Goal: Obtain resource: Obtain resource

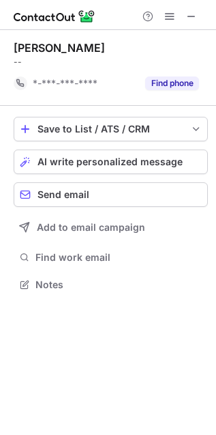
scroll to position [7, 7]
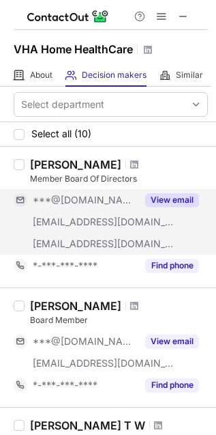
click at [166, 201] on button "View email" at bounding box center [172, 200] width 54 height 14
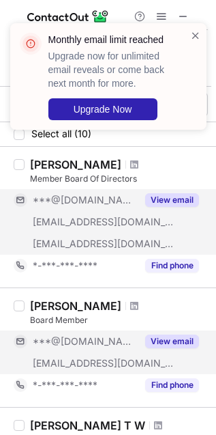
click at [181, 338] on button "View email" at bounding box center [172, 341] width 54 height 14
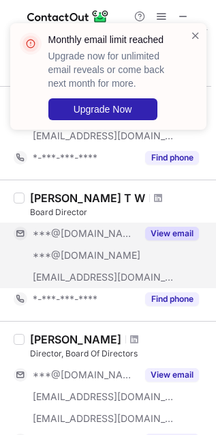
click at [171, 230] on button "View email" at bounding box center [172, 234] width 54 height 14
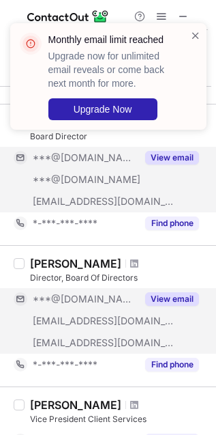
click at [177, 301] on button "View email" at bounding box center [172, 299] width 54 height 14
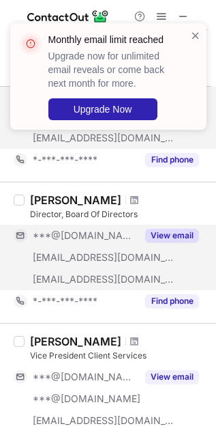
scroll to position [454, 0]
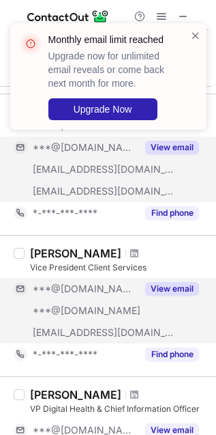
click at [170, 288] on button "View email" at bounding box center [172, 289] width 54 height 14
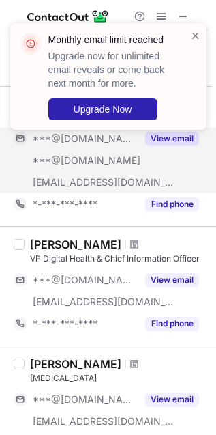
scroll to position [606, 0]
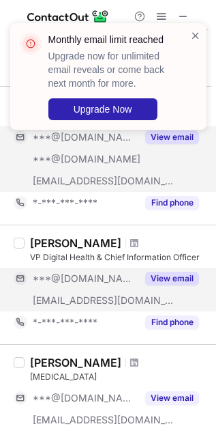
click at [175, 278] on button "View email" at bounding box center [172, 279] width 54 height 14
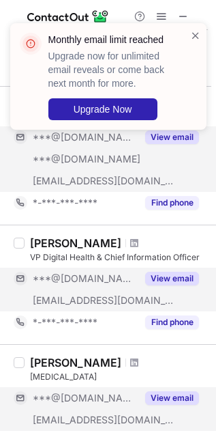
click at [175, 396] on button "View email" at bounding box center [172, 398] width 54 height 14
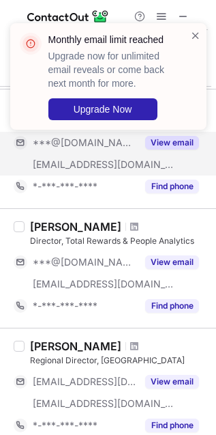
scroll to position [910, 0]
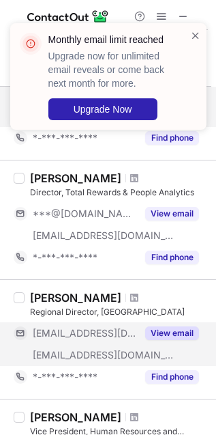
click at [182, 325] on div "View email" at bounding box center [168, 333] width 62 height 22
